Goal: Communication & Community: Connect with others

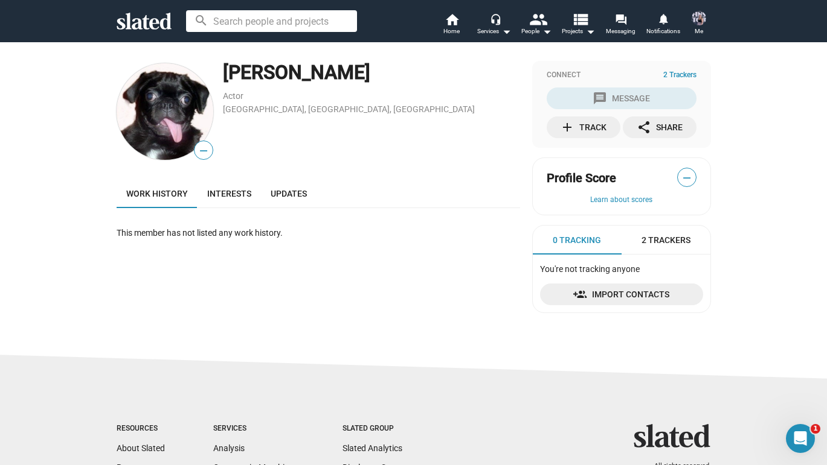
drag, startPoint x: 222, startPoint y: 69, endPoint x: 365, endPoint y: 70, distance: 143.1
click at [365, 70] on div "— [PERSON_NAME] Actor [GEOGRAPHIC_DATA], [GEOGRAPHIC_DATA], [GEOGRAPHIC_DATA]" at bounding box center [318, 111] width 403 height 101
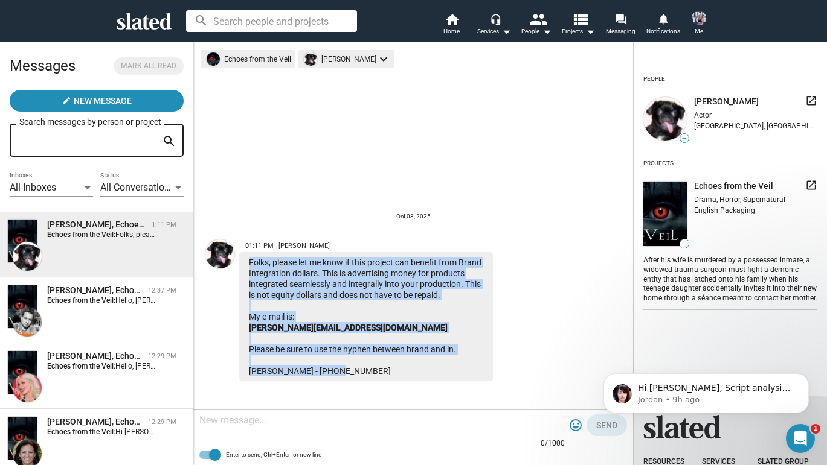
click at [389, 302] on div "Folks, please let me know if this project can benefit from Brand Integration do…" at bounding box center [366, 316] width 254 height 129
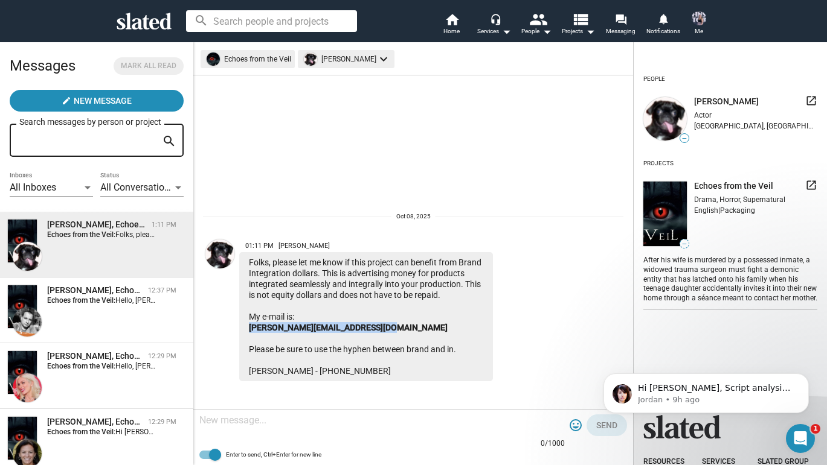
drag, startPoint x: 244, startPoint y: 327, endPoint x: 389, endPoint y: 324, distance: 145.5
click at [389, 324] on div "Folks, please let me know if this project can benefit from Brand Integration do…" at bounding box center [366, 316] width 254 height 129
copy link "Rolfe@brand-inentertainment.com"
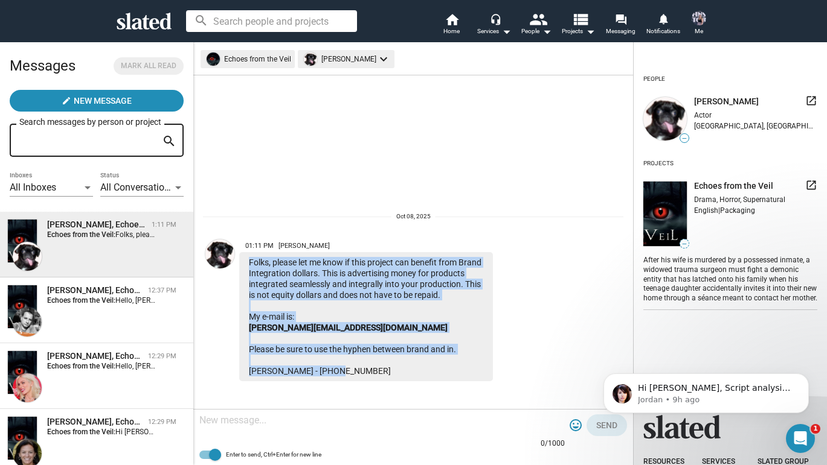
drag, startPoint x: 249, startPoint y: 250, endPoint x: 383, endPoint y: 371, distance: 180.8
click at [383, 371] on div "Folks, please let me know if this project can benefit from Brand Integration do…" at bounding box center [366, 316] width 254 height 129
copy div "Folks, please let me know if this project can benefit from Brand Integration do…"
click at [395, 317] on div "Folks, please let me know if this project can benefit from Brand Integration do…" at bounding box center [366, 316] width 254 height 129
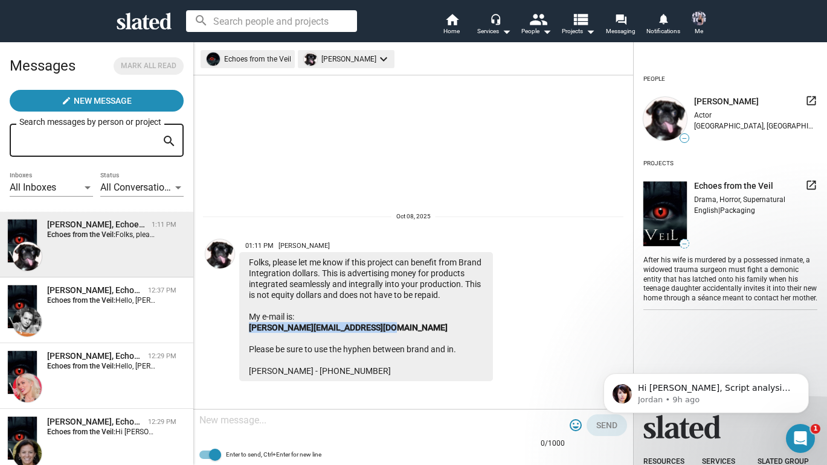
drag, startPoint x: 392, startPoint y: 327, endPoint x: 242, endPoint y: 328, distance: 150.3
click at [242, 328] on div "Folks, please let me know if this project can benefit from Brand Integration do…" at bounding box center [366, 316] width 254 height 129
copy link "Rolfe@brand-inentertainment.com"
click at [342, 279] on div "Folks, please let me know if this project can benefit from Brand Integration do…" at bounding box center [366, 316] width 254 height 129
drag, startPoint x: 325, startPoint y: 232, endPoint x: 300, endPoint y: 232, distance: 25.4
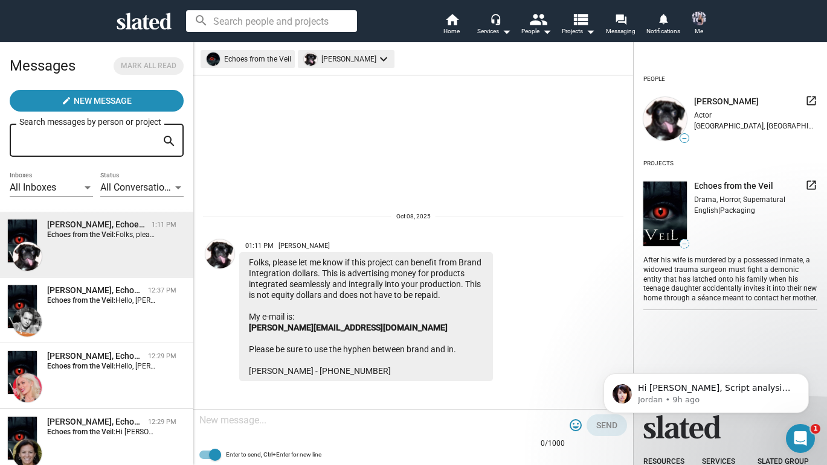
click at [300, 235] on span "01:11 PM Sharon Bruneau" at bounding box center [366, 244] width 254 height 18
copy span "Bruneau"
click at [114, 299] on strong "Echoes from the Veil:" at bounding box center [81, 300] width 68 height 8
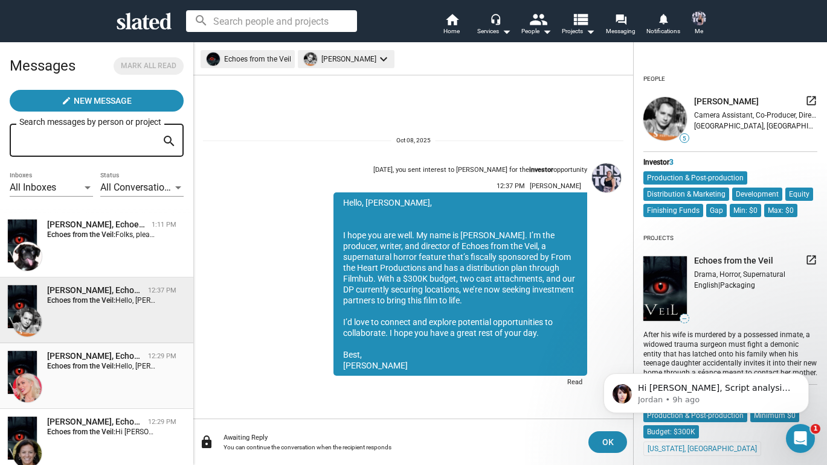
click at [106, 365] on strong "Echoes from the Veil:" at bounding box center [81, 366] width 68 height 8
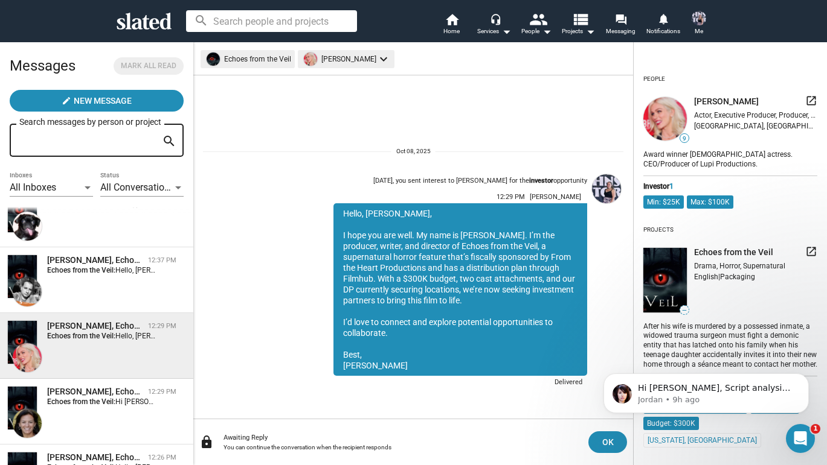
scroll to position [63, 0]
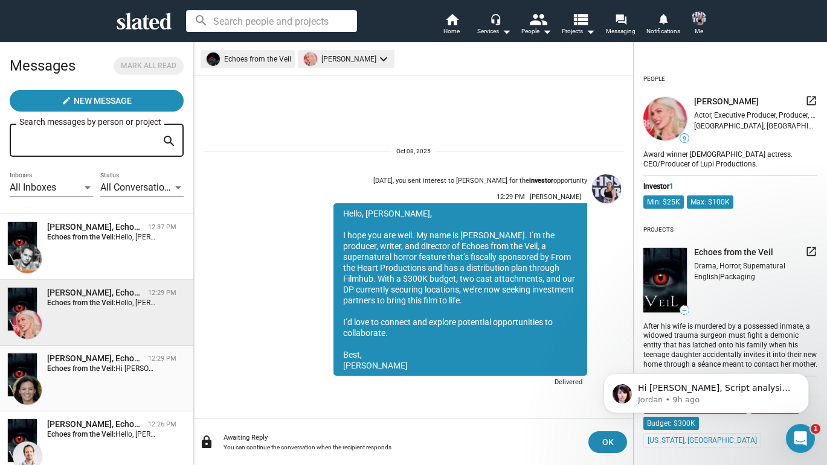
click at [106, 367] on strong "Echoes from the Veil:" at bounding box center [81, 369] width 68 height 8
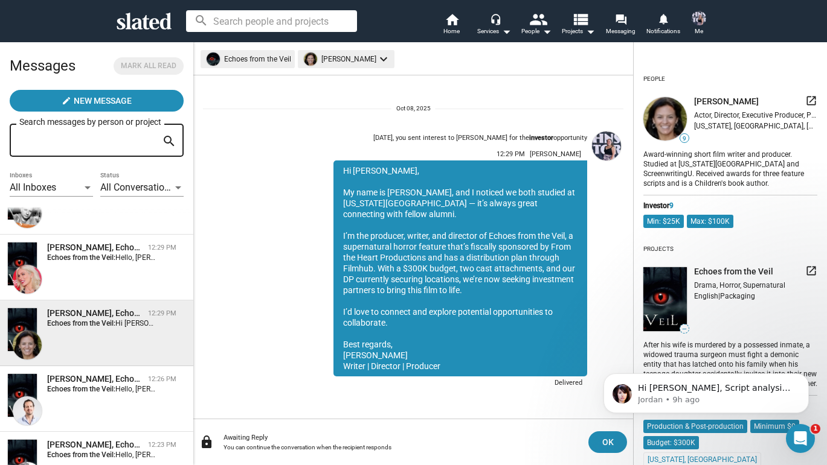
scroll to position [127, 0]
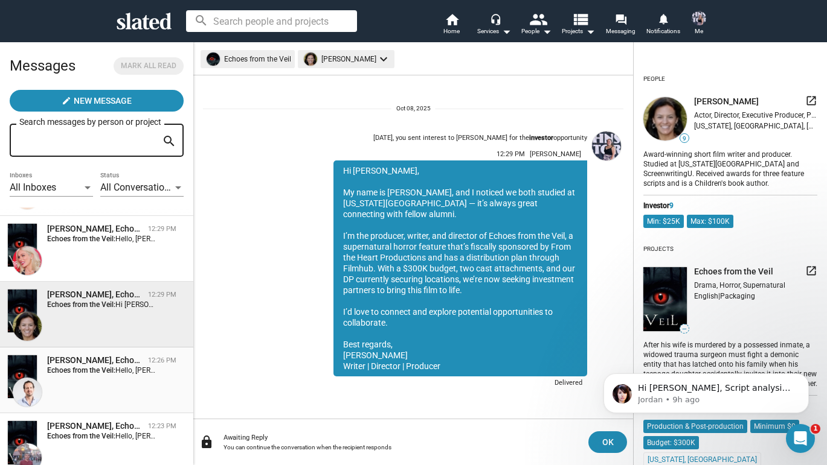
click at [106, 367] on strong "Echoes from the Veil:" at bounding box center [81, 370] width 68 height 8
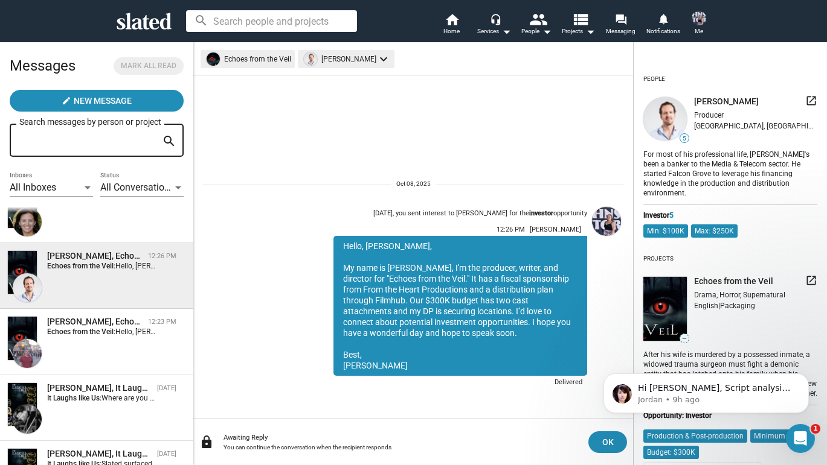
scroll to position [272, 0]
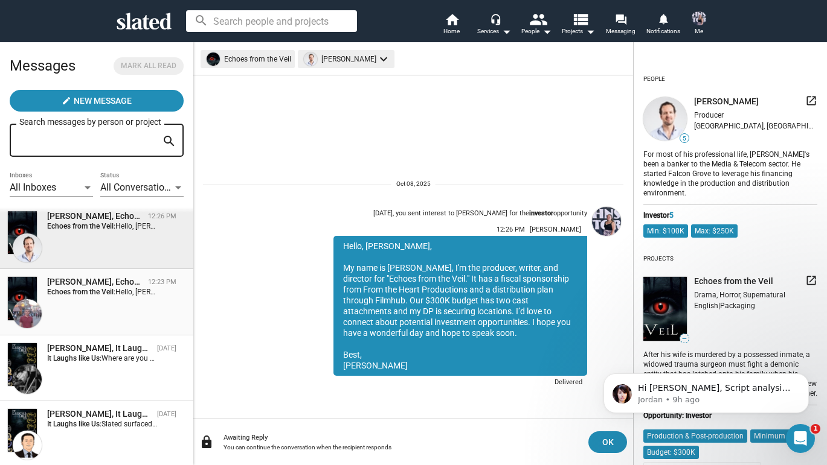
click at [115, 315] on div "Jeremy Meyer, Echoes from the Veil 12:23 PM Echoes from the Veil: Hello, Jeremy…" at bounding box center [96, 302] width 179 height 51
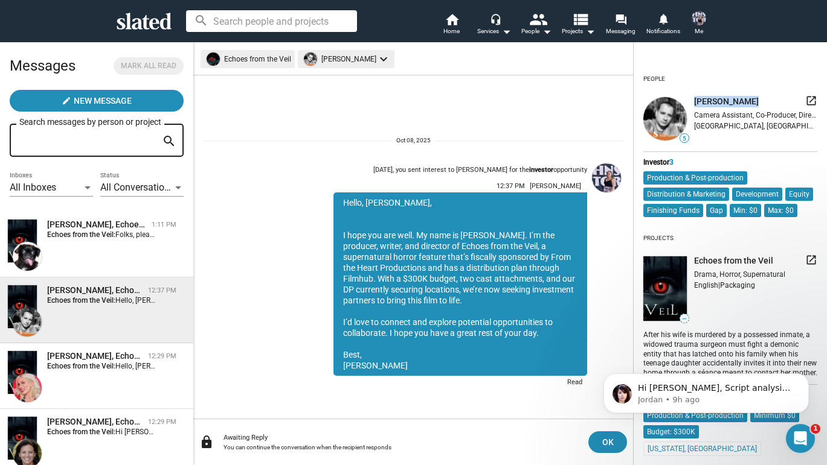
drag, startPoint x: 746, startPoint y: 100, endPoint x: 693, endPoint y: 100, distance: 53.1
click at [693, 100] on div "5 Marco Allegri launch Camera Assistant, Co-Producer, Director, Producer, Set D…" at bounding box center [730, 119] width 174 height 48
copy span "Marco Allegri"
